Goal: Information Seeking & Learning: Learn about a topic

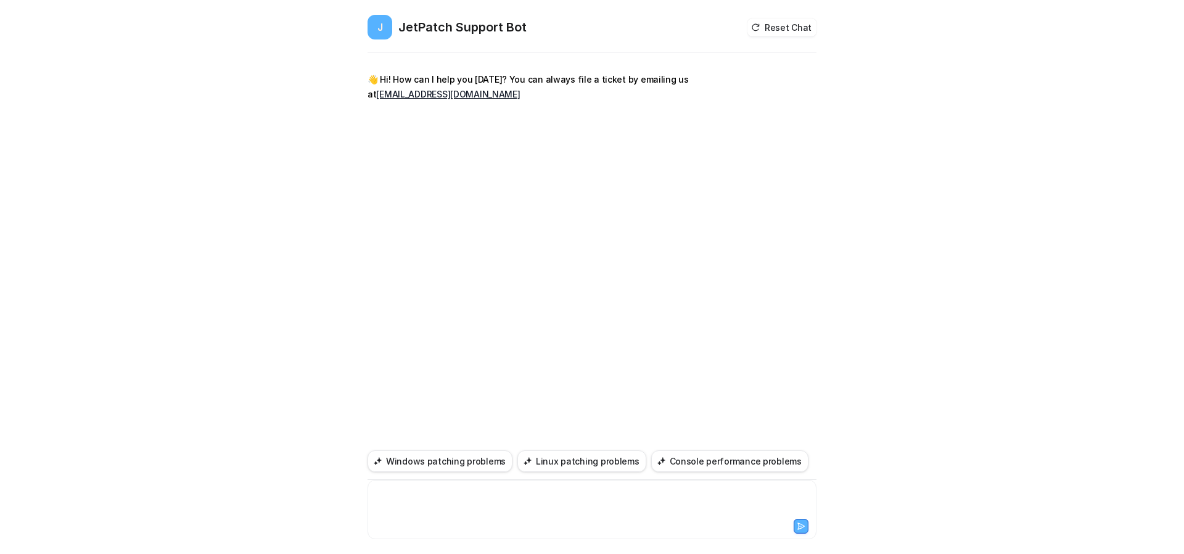
click at [480, 498] on div at bounding box center [592, 502] width 443 height 28
paste div
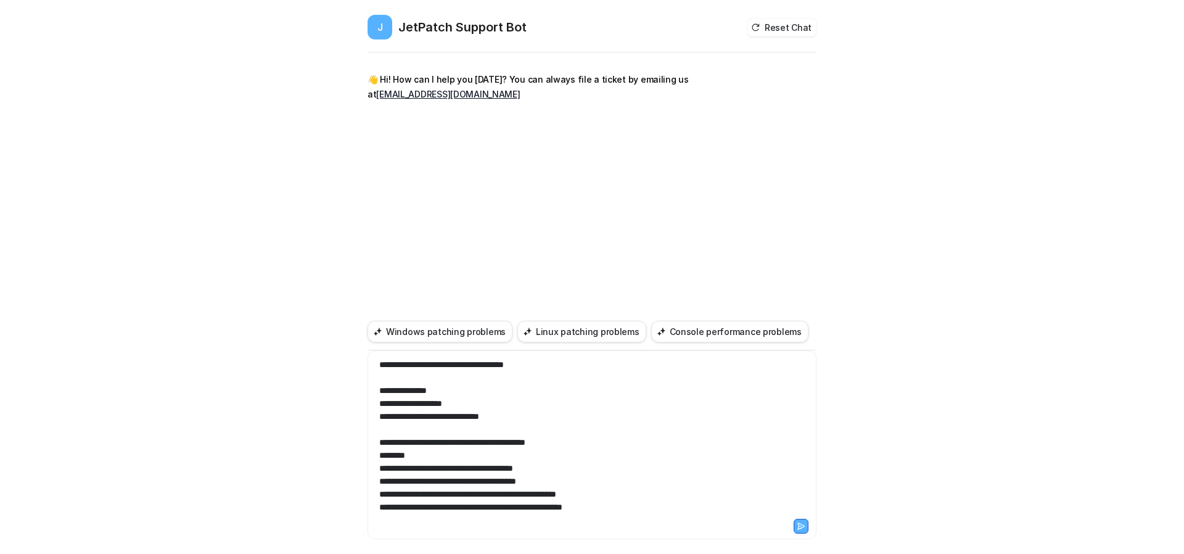
click at [533, 361] on div "**********" at bounding box center [592, 437] width 443 height 158
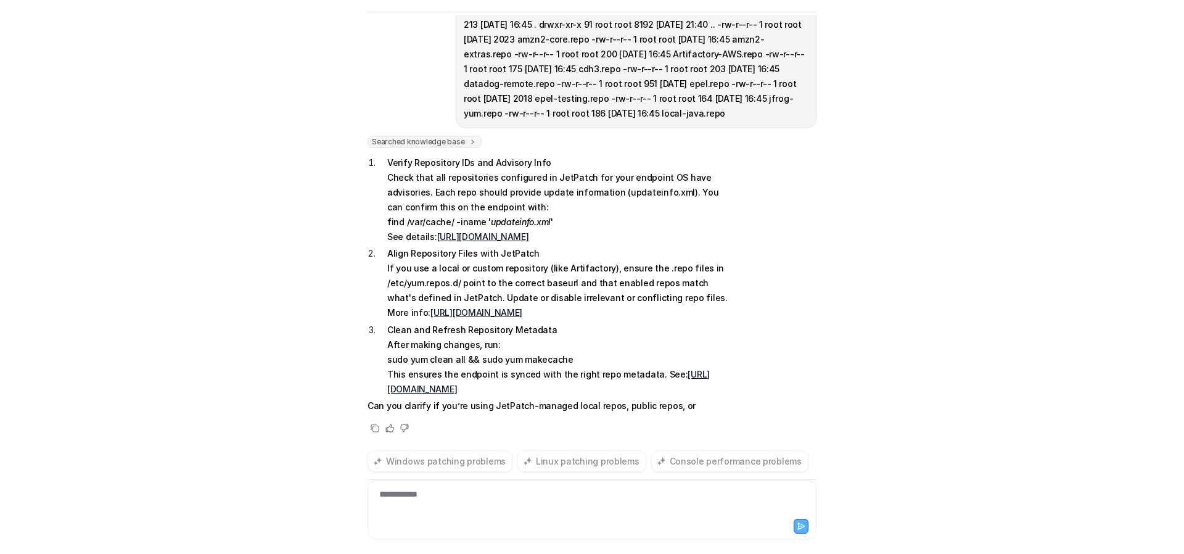
scroll to position [170, 0]
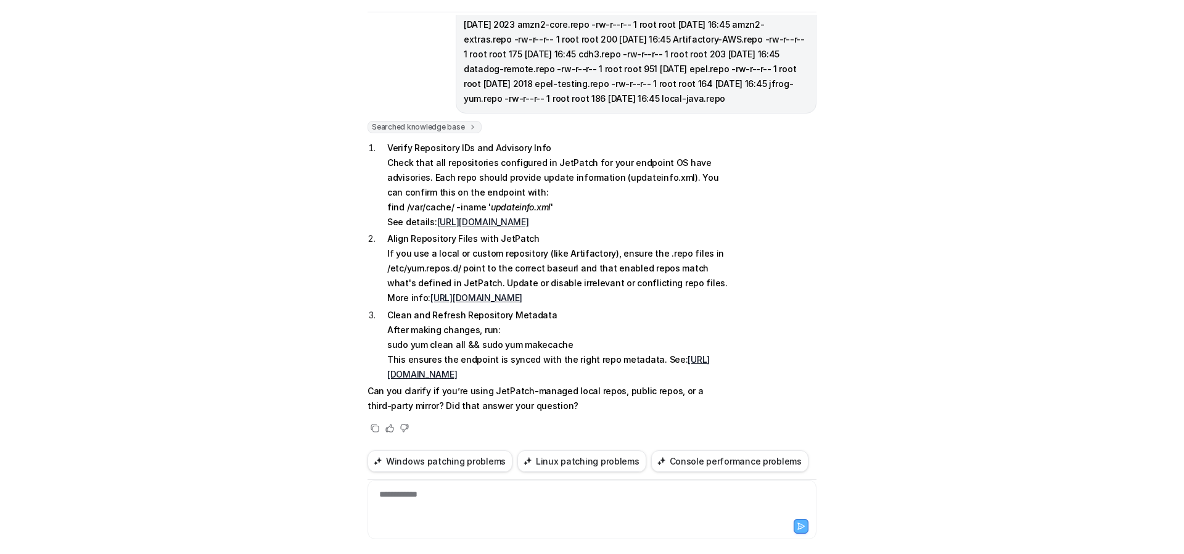
click at [798, 220] on div "Searched knowledge base search_queries : [ "repository configuration requiremen…" at bounding box center [592, 278] width 449 height 315
click at [781, 121] on div "Searched knowledge base search_queries : [ "repository configuration requiremen…" at bounding box center [592, 278] width 449 height 315
drag, startPoint x: 825, startPoint y: 245, endPoint x: 833, endPoint y: 245, distance: 8.0
click at [825, 245] on div "J JetPatch Support Bot Reset Chat 👋 Hi! How can I help you [DATE]? You can alwa…" at bounding box center [592, 277] width 1184 height 554
click at [887, 236] on div "J JetPatch Support Bot Reset Chat 👋 Hi! How can I help you [DATE]? You can alwa…" at bounding box center [592, 277] width 1184 height 554
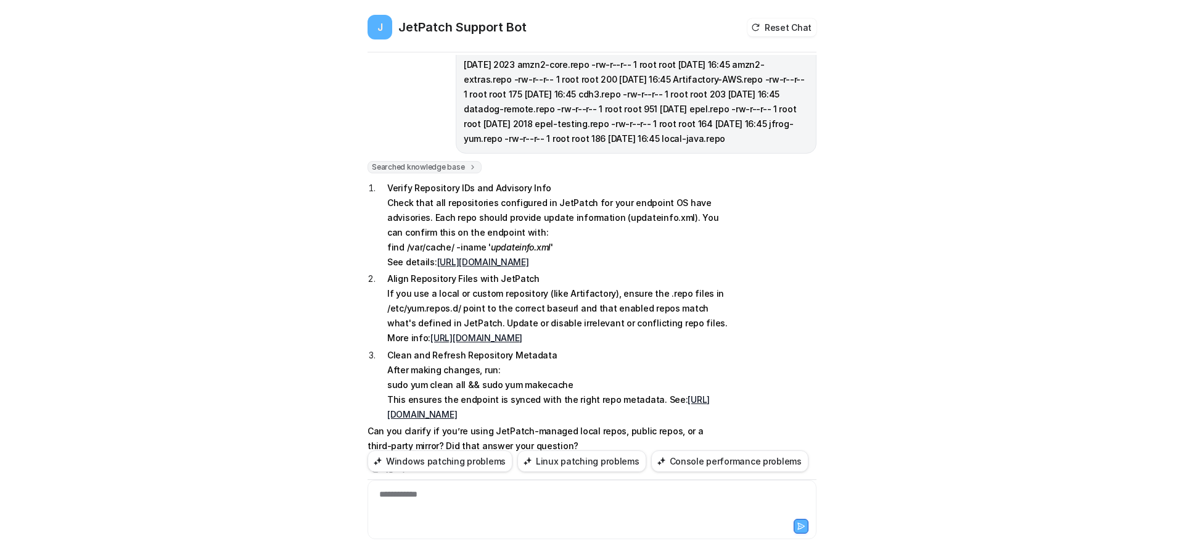
scroll to position [40, 0]
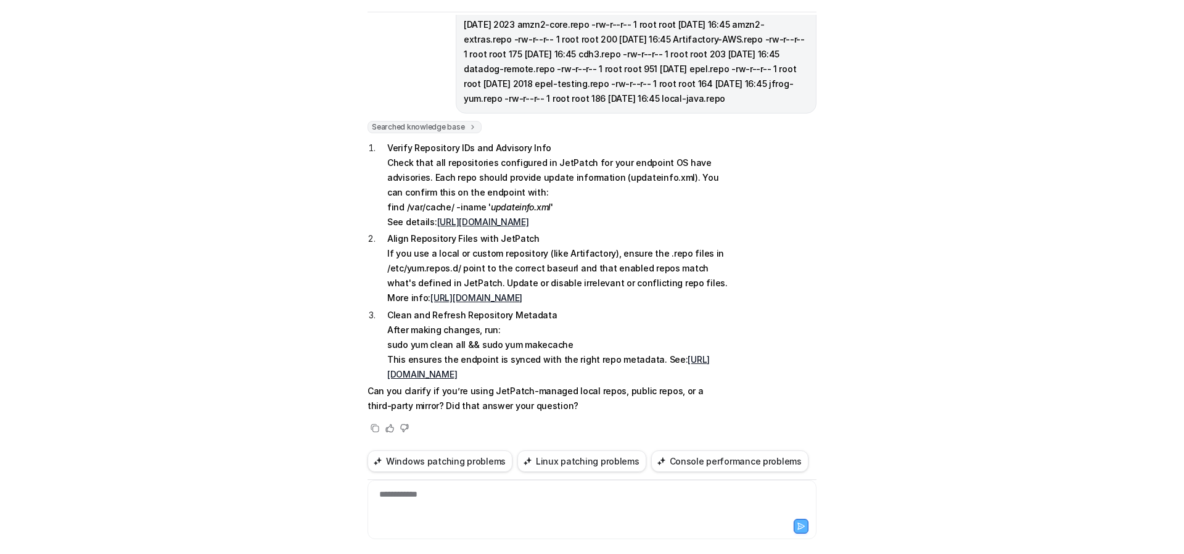
click at [1050, 170] on div "J JetPatch Support Bot Reset Chat 👋 Hi! How can I help you [DATE]? You can alwa…" at bounding box center [592, 277] width 1184 height 554
click at [549, 503] on div "**********" at bounding box center [592, 502] width 443 height 28
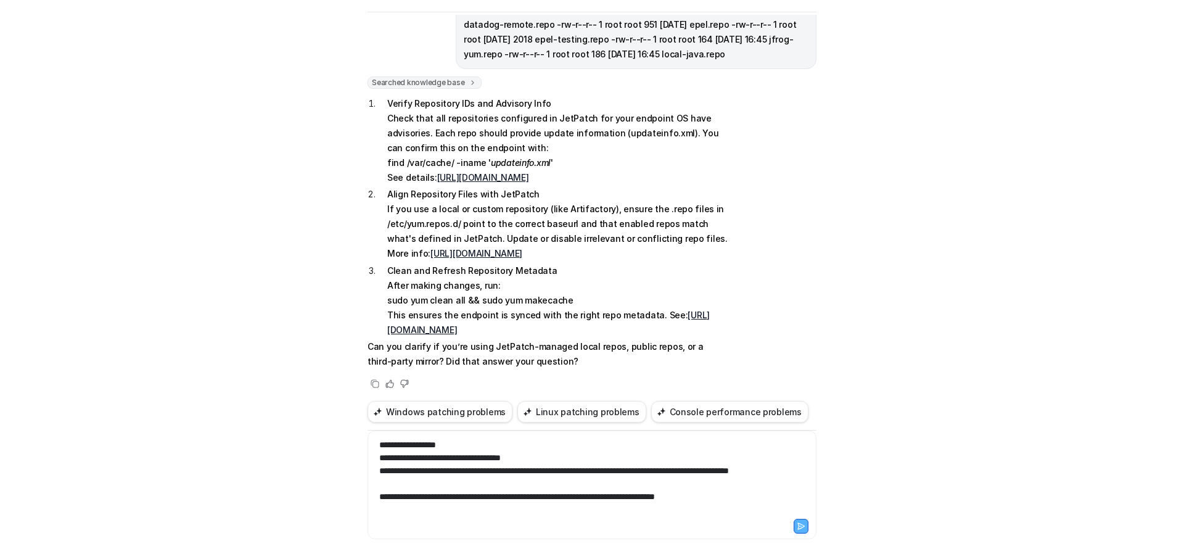
click at [939, 266] on div "J JetPatch Support Bot Reset Chat 👋 Hi! How can I help you [DATE]? You can alwa…" at bounding box center [592, 277] width 1184 height 554
click at [800, 530] on button at bounding box center [801, 526] width 15 height 15
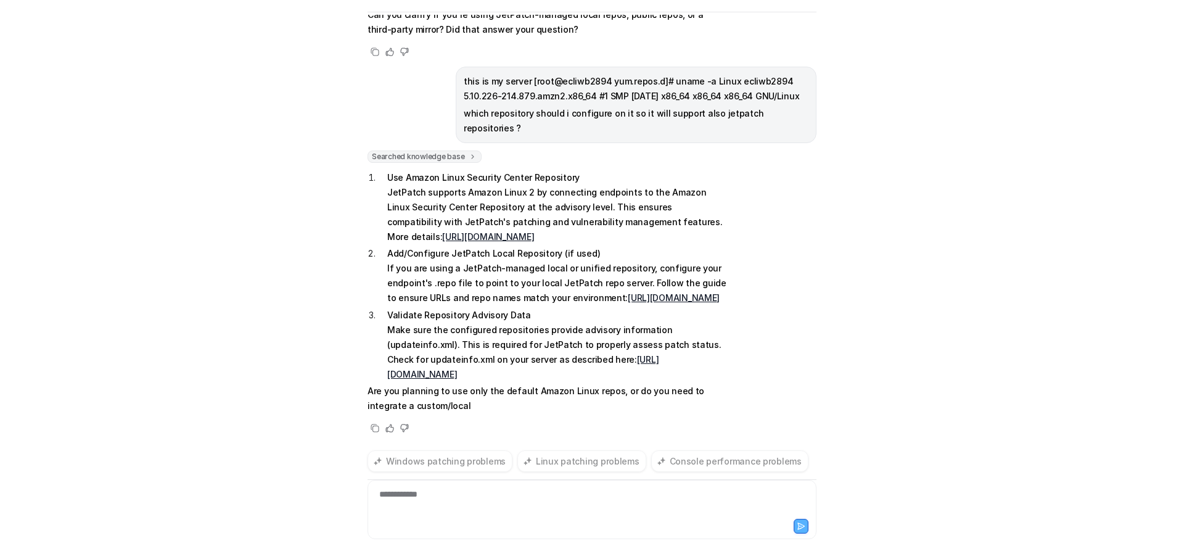
scroll to position [575, 0]
click at [649, 271] on p "Add/Configure JetPatch Local Repository (if used) If you are using a JetPatch-m…" at bounding box center [557, 275] width 341 height 59
click at [514, 188] on p "Use Amazon Linux Security Center Repository JetPatch supports Amazon Linux 2 by…" at bounding box center [557, 207] width 341 height 74
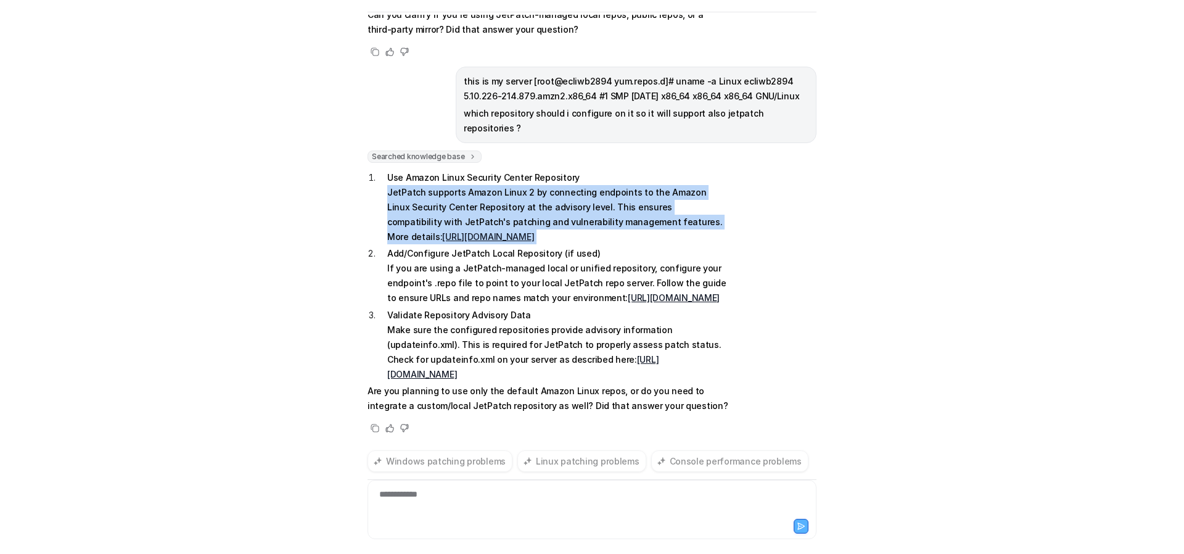
click at [514, 188] on p "Use Amazon Linux Security Center Repository JetPatch supports Amazon Linux 2 by…" at bounding box center [557, 207] width 341 height 74
click at [570, 189] on p "Use Amazon Linux Security Center Repository JetPatch supports Amazon Linux 2 by…" at bounding box center [557, 207] width 341 height 74
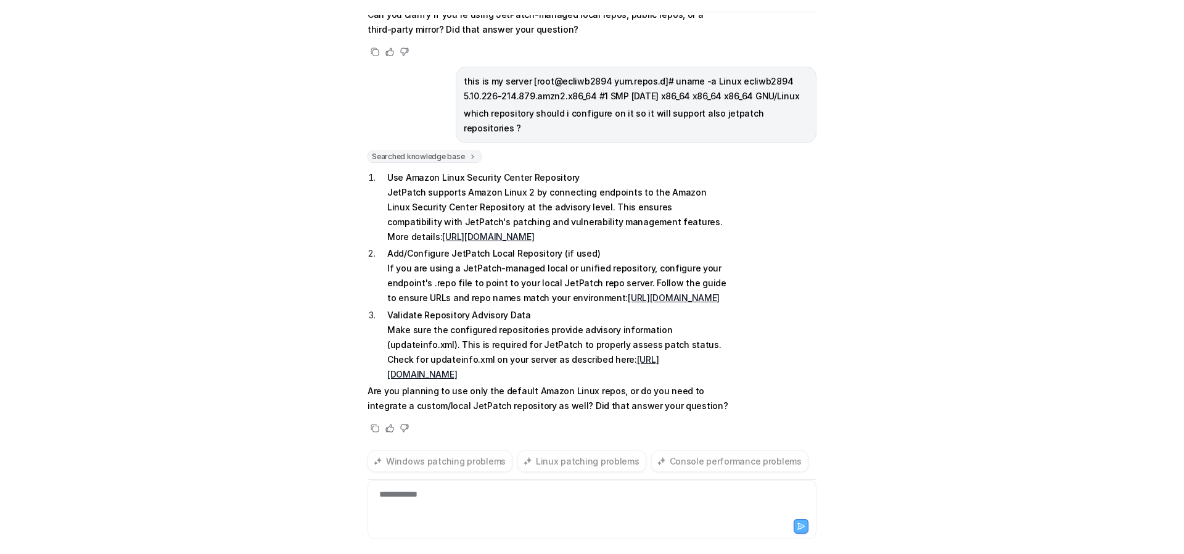
click at [577, 205] on p "Use Amazon Linux Security Center Repository JetPatch supports Amazon Linux 2 by…" at bounding box center [557, 207] width 341 height 74
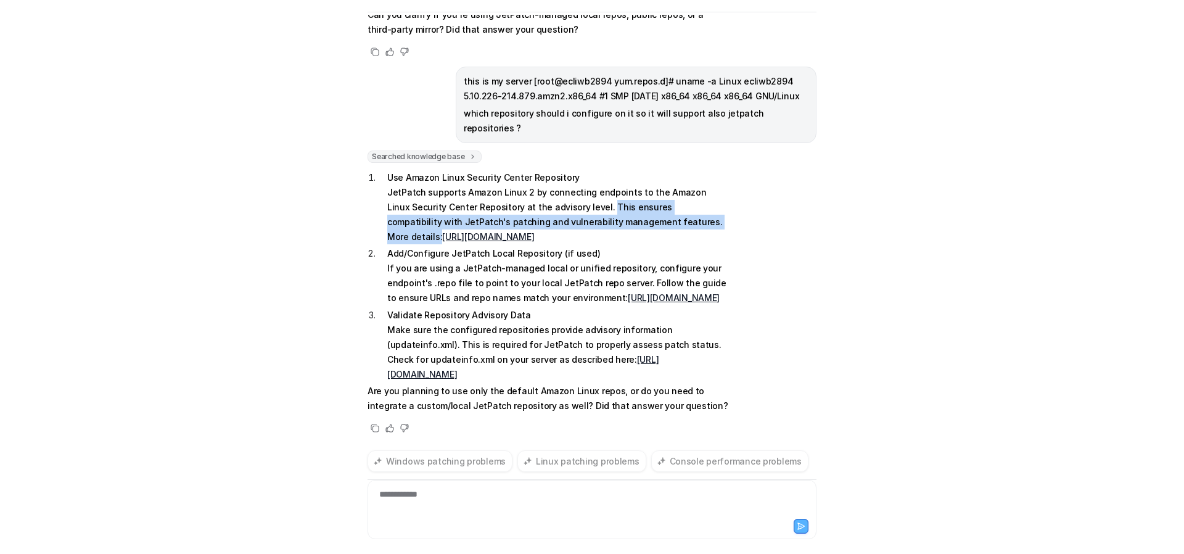
drag, startPoint x: 577, startPoint y: 205, endPoint x: 672, endPoint y: 224, distance: 96.8
click at [672, 224] on p "Use Amazon Linux Security Center Repository JetPatch supports Amazon Linux 2 by…" at bounding box center [557, 207] width 341 height 74
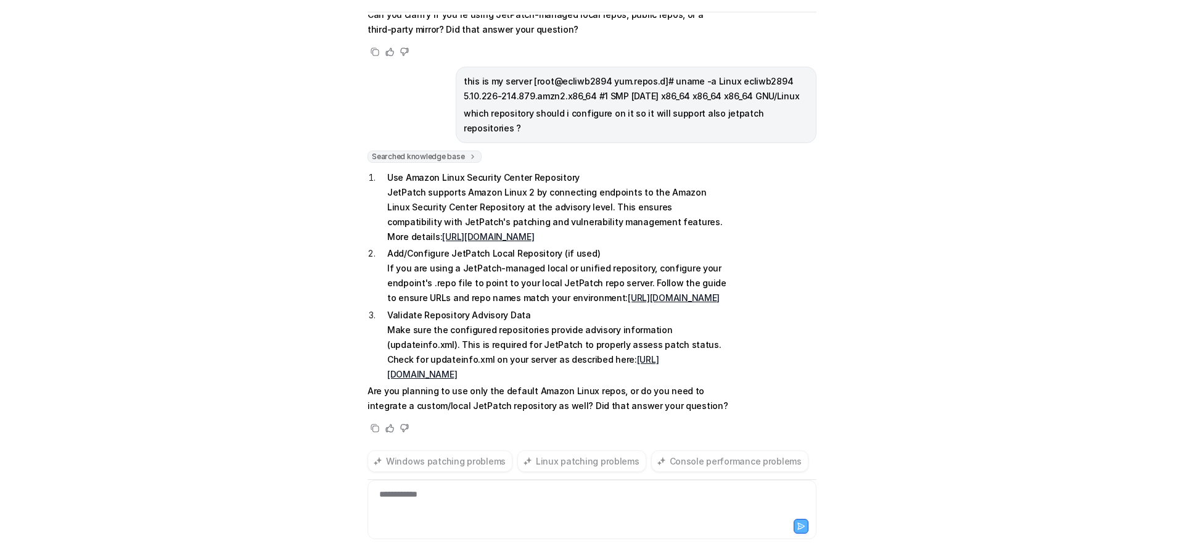
click at [765, 236] on div "Searched knowledge base search_queries : [ "Amazon Linux 2 repository configura…" at bounding box center [592, 292] width 449 height 285
click at [558, 246] on p "Add/Configure JetPatch Local Repository (if used) If you are using a JetPatch-m…" at bounding box center [557, 275] width 341 height 59
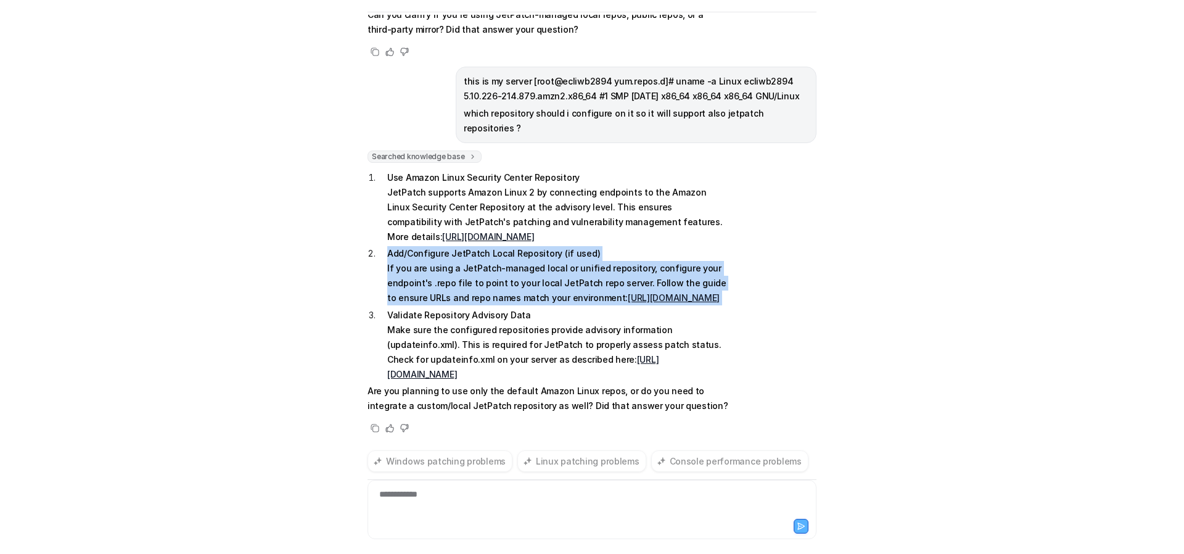
drag, startPoint x: 558, startPoint y: 239, endPoint x: 558, endPoint y: 266, distance: 27.1
click at [558, 266] on p "Add/Configure JetPatch Local Repository (if used) If you are using a JetPatch-m…" at bounding box center [557, 275] width 341 height 59
click at [612, 252] on p "Add/Configure JetPatch Local Repository (if used) If you are using a JetPatch-m…" at bounding box center [557, 275] width 341 height 59
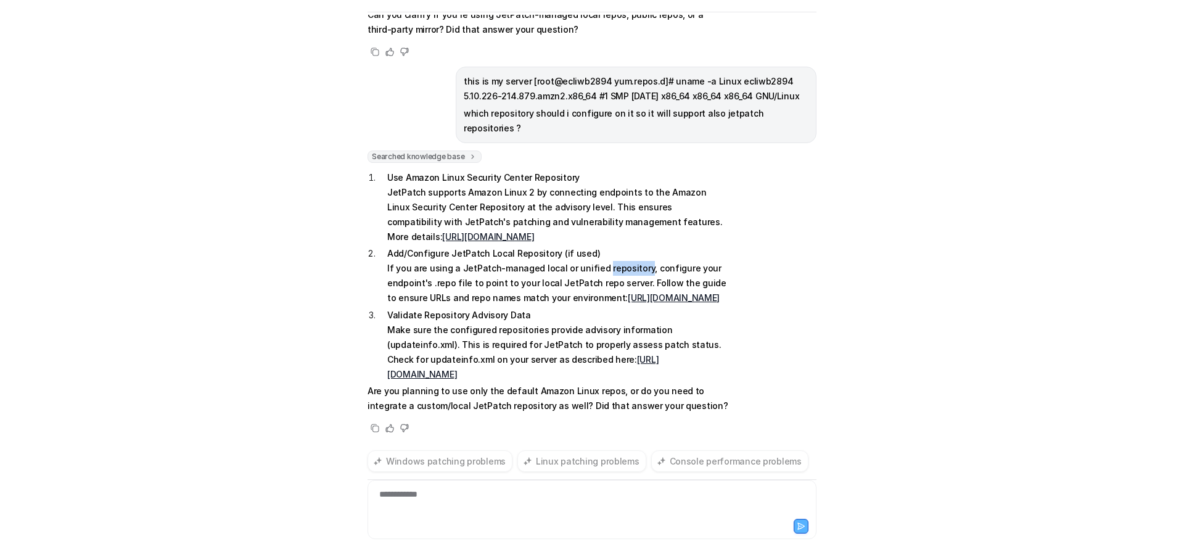
click at [612, 252] on p "Add/Configure JetPatch Local Repository (if used) If you are using a JetPatch-m…" at bounding box center [557, 275] width 341 height 59
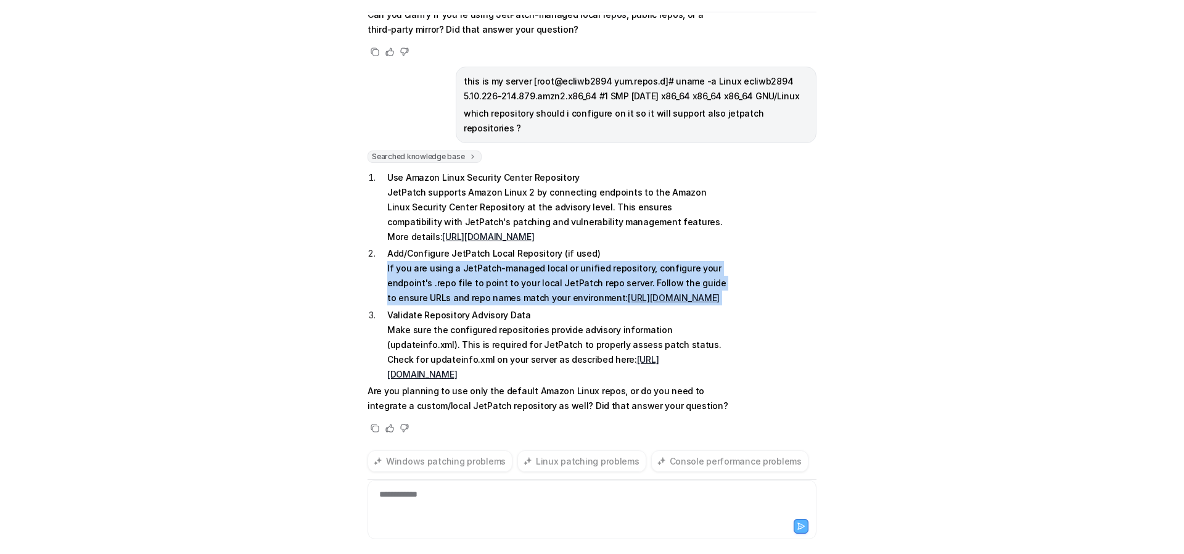
click at [613, 251] on p "Add/Configure JetPatch Local Repository (if used) If you are using a JetPatch-m…" at bounding box center [557, 275] width 341 height 59
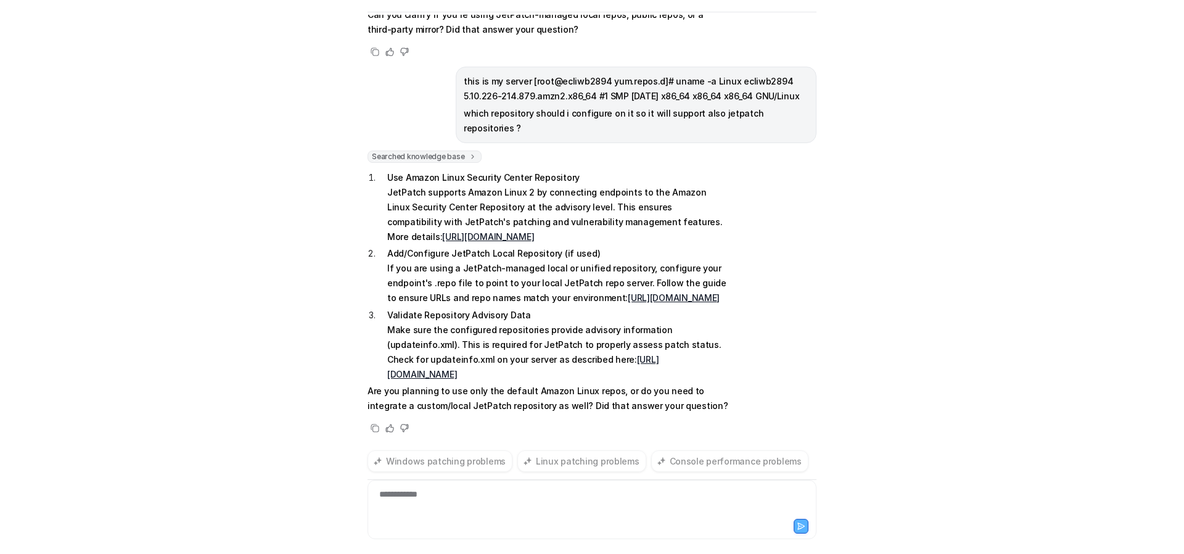
click at [609, 246] on p "Add/Configure JetPatch Local Repository (if used) If you are using a JetPatch-m…" at bounding box center [557, 275] width 341 height 59
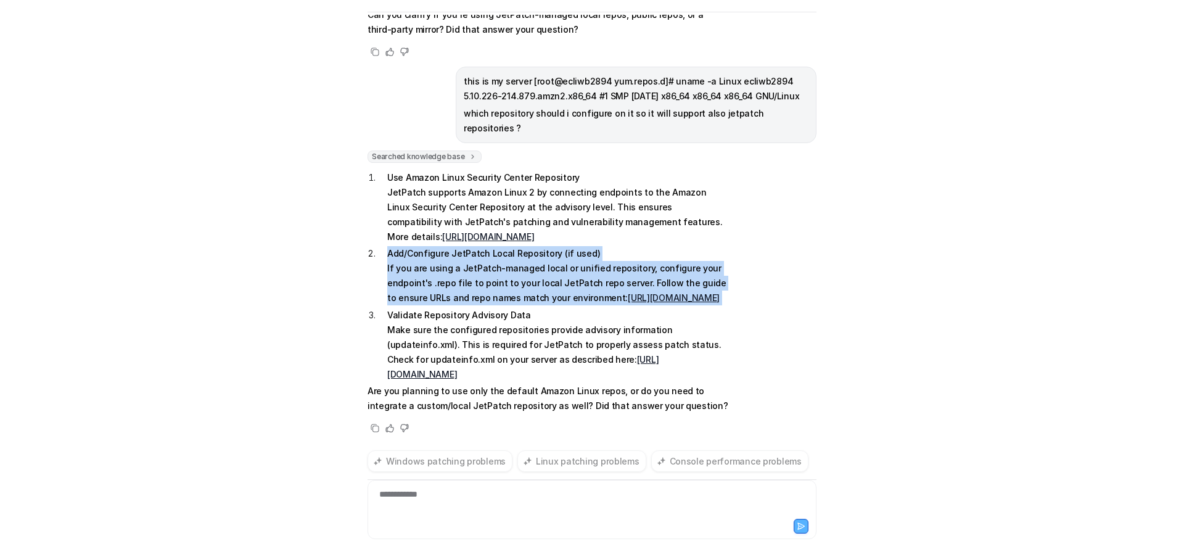
drag, startPoint x: 609, startPoint y: 238, endPoint x: 612, endPoint y: 275, distance: 37.1
click at [612, 275] on p "Add/Configure JetPatch Local Repository (if used) If you are using a JetPatch-m…" at bounding box center [557, 275] width 341 height 59
click at [772, 255] on div "Searched knowledge base search_queries : [ "Amazon Linux 2 repository configura…" at bounding box center [592, 292] width 449 height 285
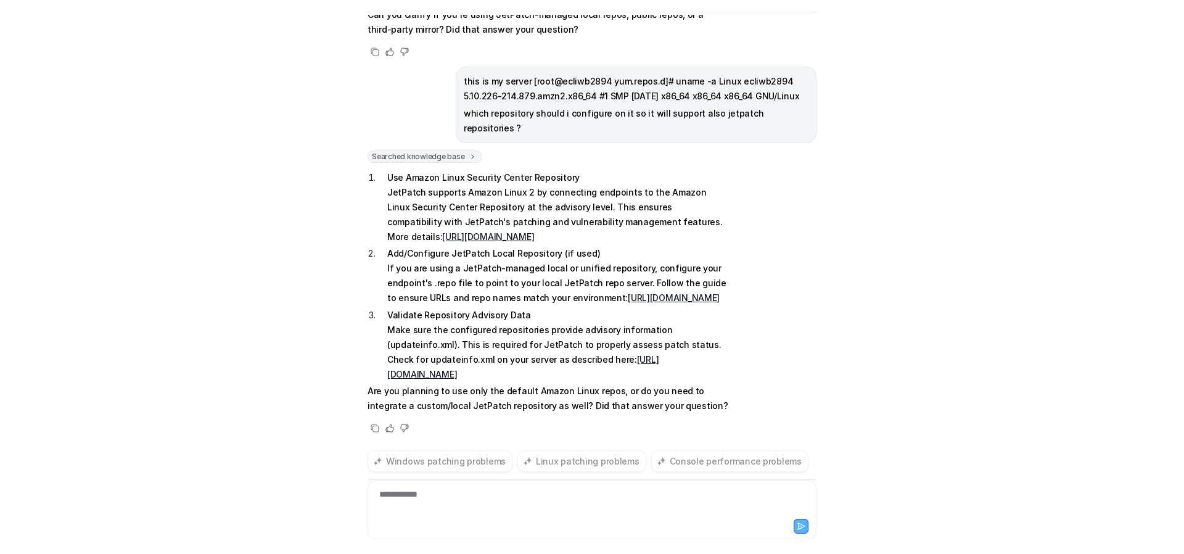
click at [529, 267] on p "Add/Configure JetPatch Local Repository (if used) If you are using a JetPatch-m…" at bounding box center [557, 275] width 341 height 59
drag, startPoint x: 529, startPoint y: 267, endPoint x: 621, endPoint y: 266, distance: 91.9
click at [621, 266] on p "Add/Configure JetPatch Local Repository (if used) If you are using a JetPatch-m…" at bounding box center [557, 275] width 341 height 59
click at [640, 266] on p "Add/Configure JetPatch Local Repository (if used) If you are using a JetPatch-m…" at bounding box center [557, 275] width 341 height 59
drag, startPoint x: 640, startPoint y: 266, endPoint x: 726, endPoint y: 266, distance: 87.0
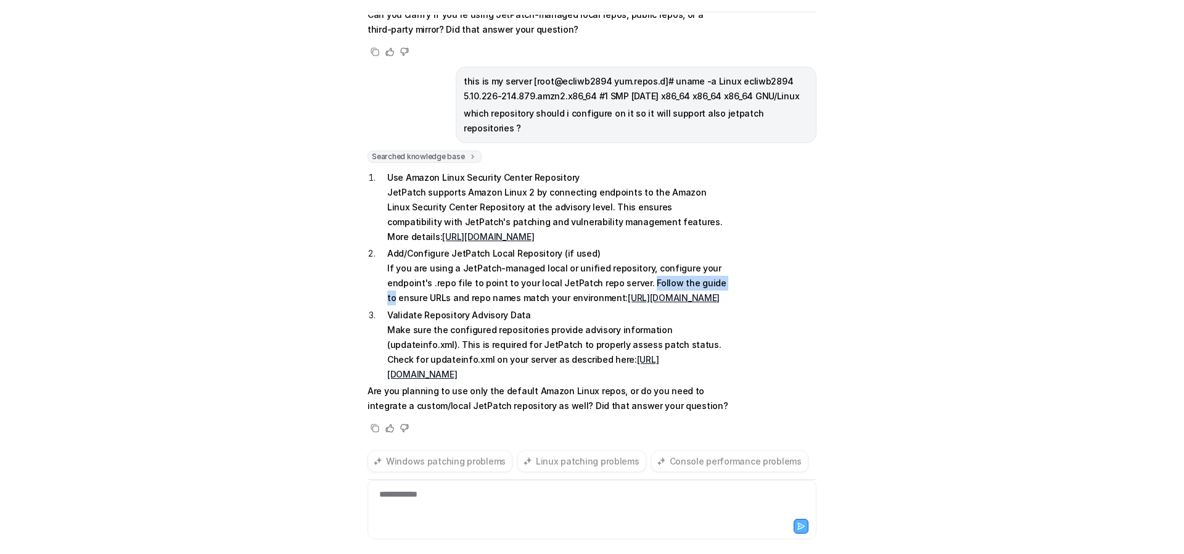
click at [726, 266] on div "Searched knowledge base search_queries : [ "Amazon Linux 2 repository configura…" at bounding box center [592, 292] width 449 height 285
click at [826, 250] on div "J JetPatch Support Bot Reset Chat 👋 Hi! How can I help you [DATE]? You can alwa…" at bounding box center [592, 277] width 1184 height 554
click at [826, 256] on div "J JetPatch Support Bot Reset Chat 👋 Hi! How can I help you [DATE]? You can alwa…" at bounding box center [592, 277] width 1184 height 554
click at [759, 415] on div "Searched knowledge base search_queries : [ "Amazon Linux 2 repository configura…" at bounding box center [592, 292] width 449 height 285
